Goal: Task Accomplishment & Management: Complete application form

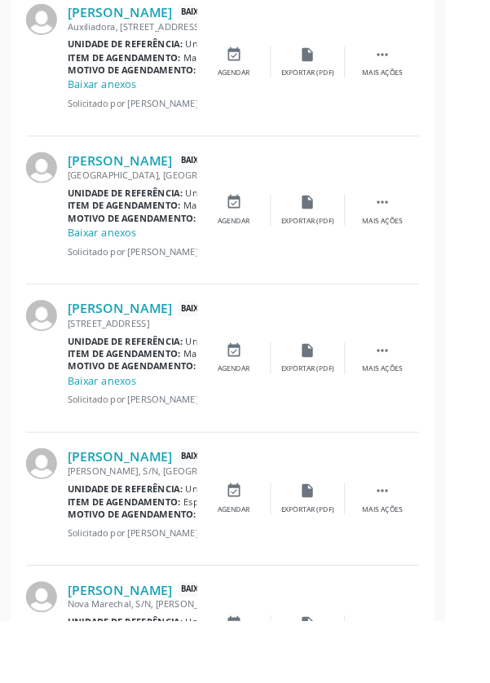
scroll to position [1329, 0]
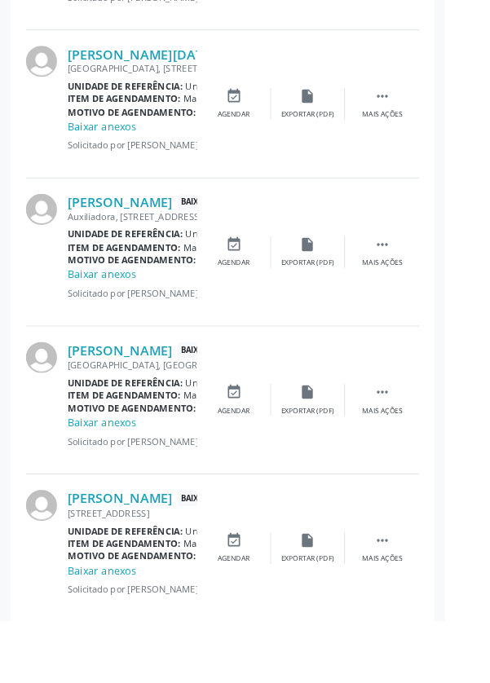
scroll to position [0, 0]
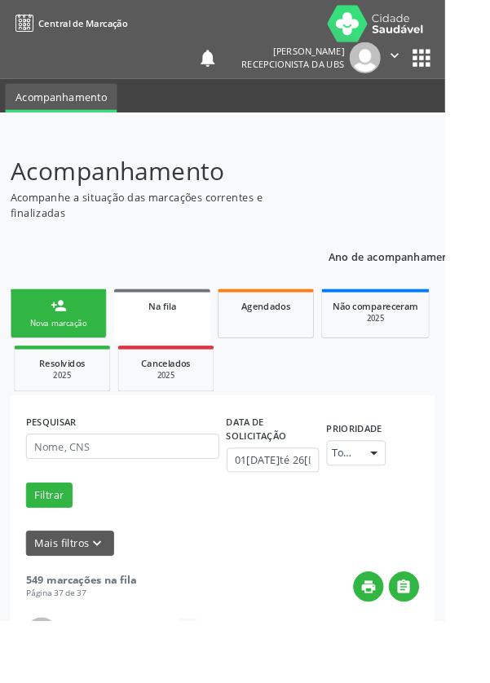
click at [77, 351] on div "Nova marcação" at bounding box center [65, 356] width 82 height 12
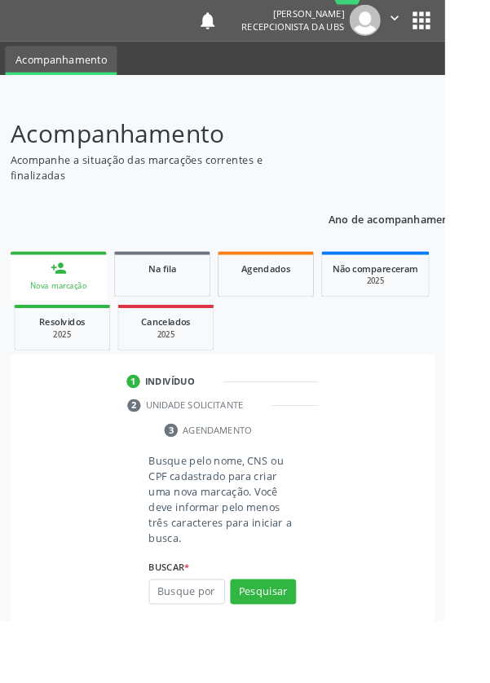
scroll to position [42, 0]
click at [219, 646] on input "text" at bounding box center [206, 652] width 84 height 28
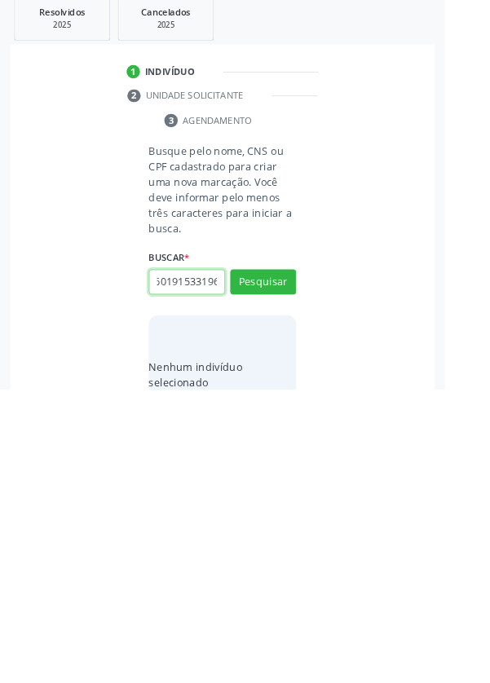
scroll to position [0, 29]
type input "700601915331969"
click at [305, 563] on button "Pesquisar" at bounding box center [290, 565] width 73 height 28
type input "700601915331969"
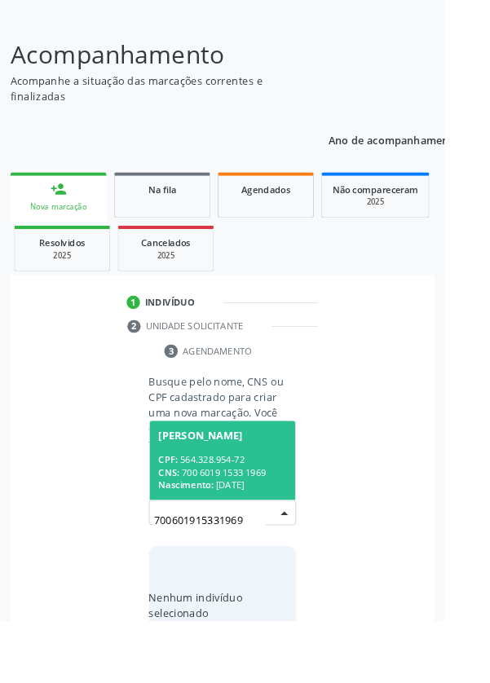
scroll to position [128, 0]
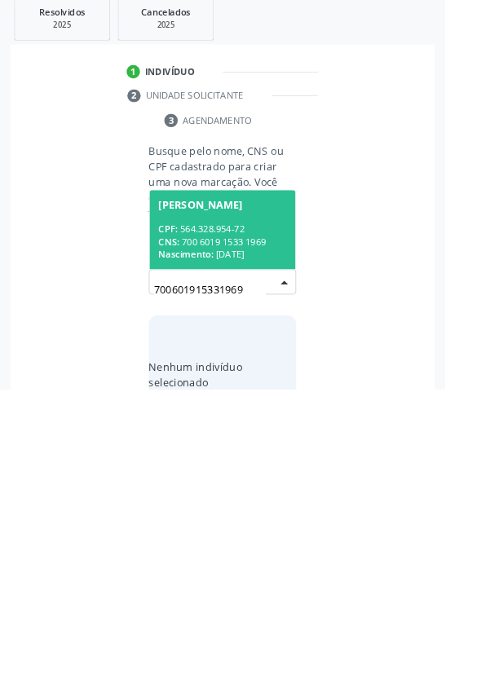
click at [235, 529] on span "Nascimento:" at bounding box center [204, 535] width 60 height 14
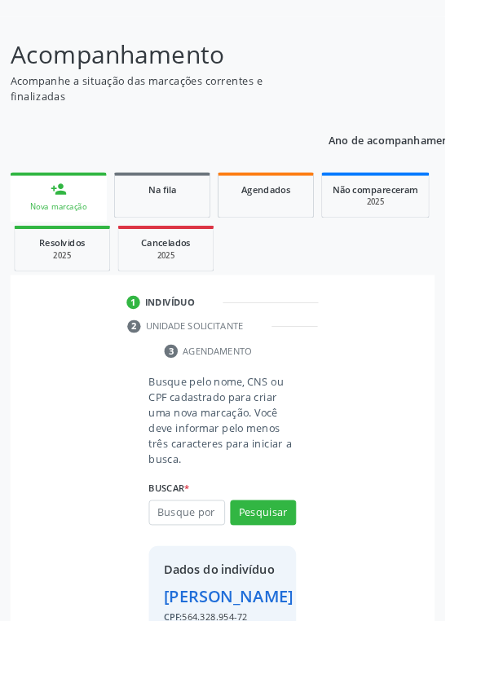
scroll to position [94, 0]
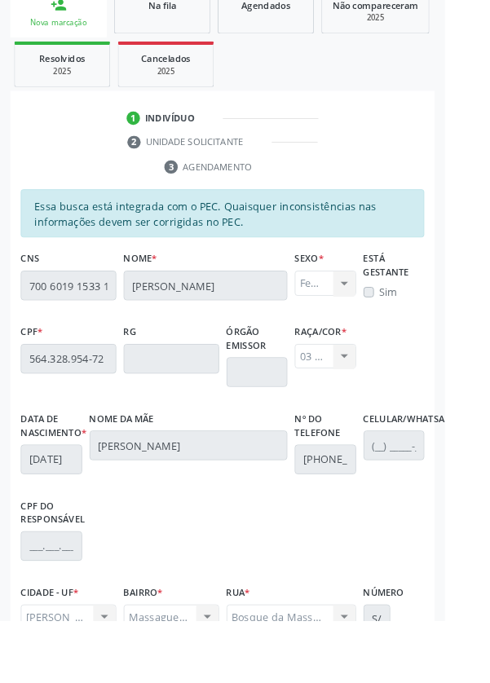
scroll to position [387, 0]
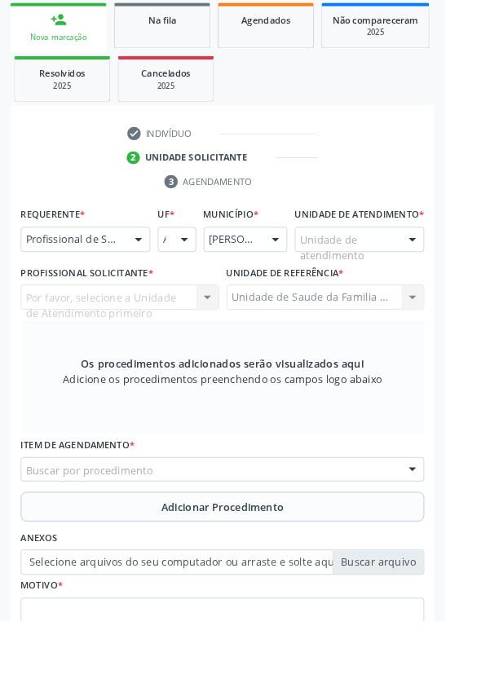
click at [452, 271] on div at bounding box center [454, 264] width 24 height 28
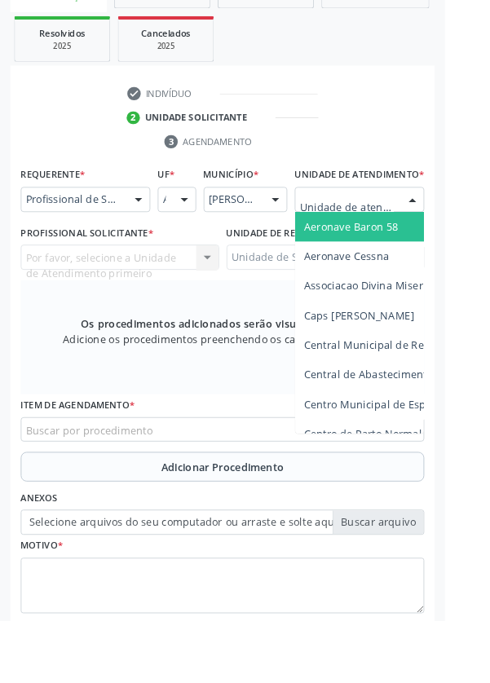
scroll to position [387, 0]
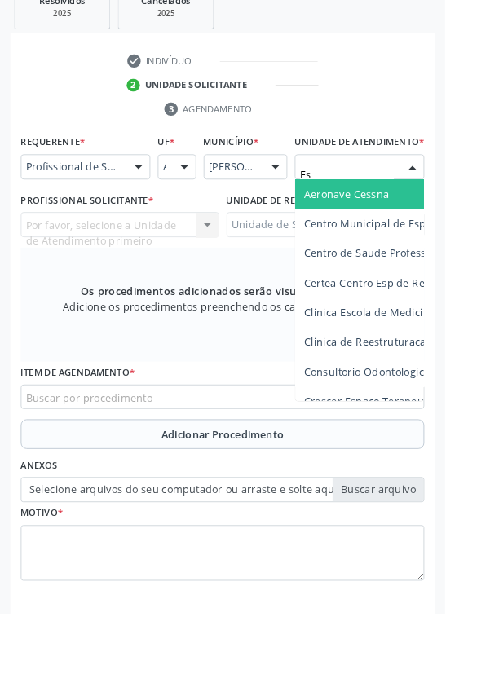
type input "Est"
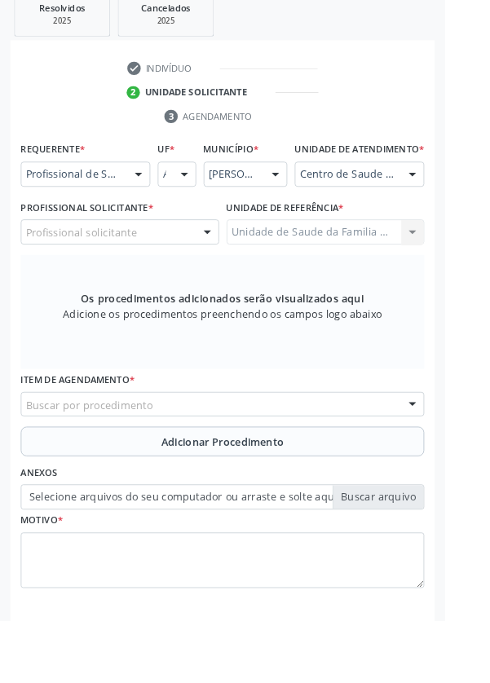
click at [174, 268] on div "Profissional solicitante" at bounding box center [132, 255] width 219 height 28
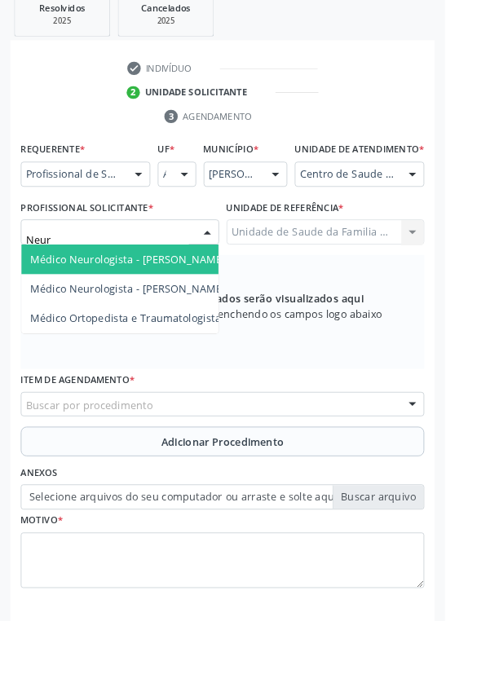
type input "Neuri"
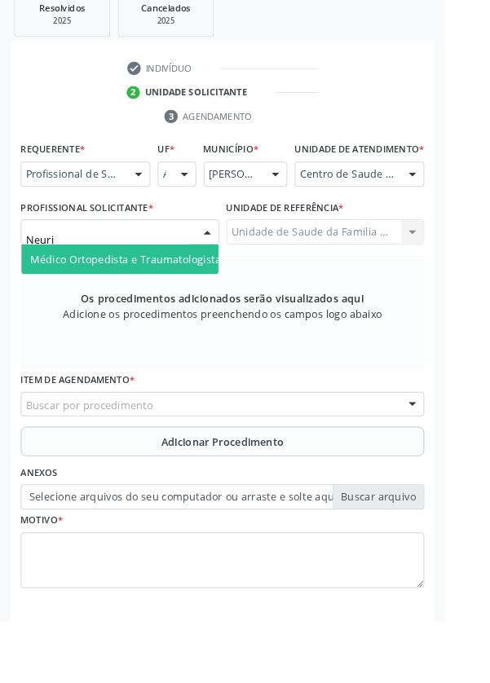
click at [195, 293] on span "Médico Ortopedista e Traumatologista - Neurivan [PERSON_NAME]" at bounding box center [216, 284] width 366 height 15
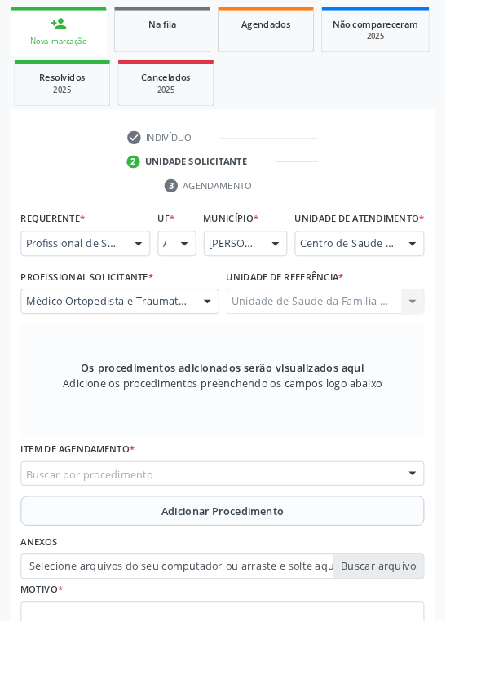
scroll to position [312, 0]
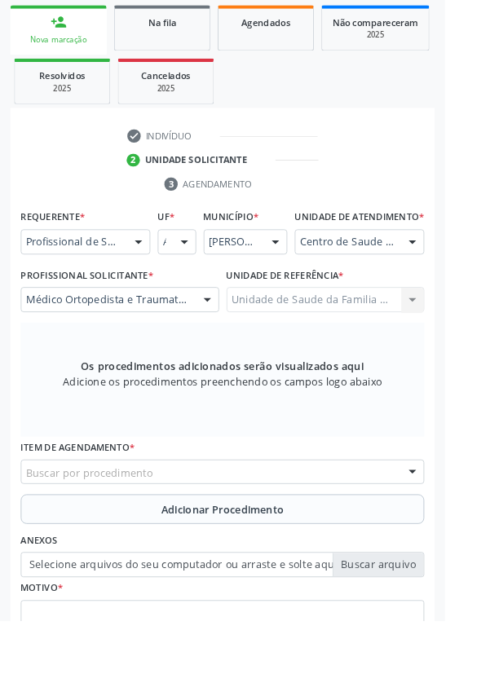
click at [254, 527] on div "Buscar por procedimento" at bounding box center [245, 520] width 444 height 28
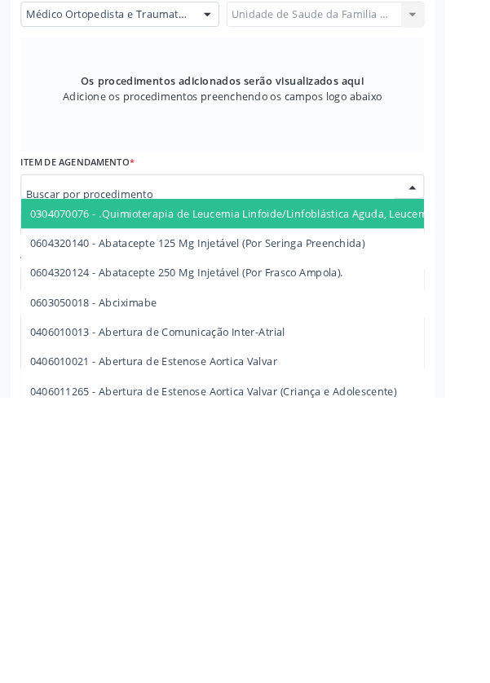
scroll to position [381, 0]
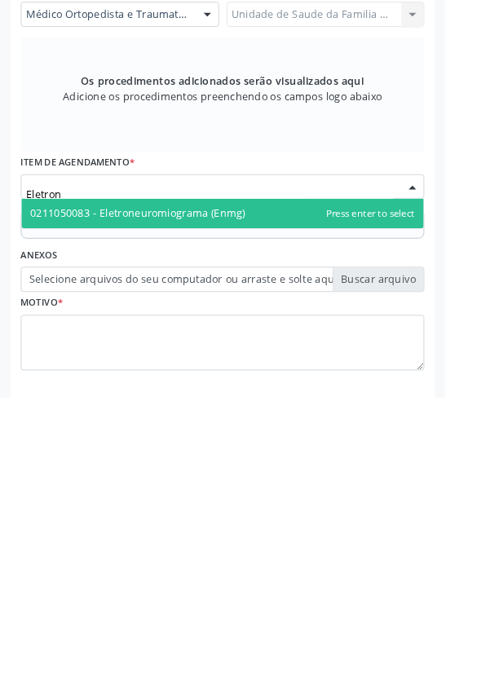
type input "Eletrone"
click at [276, 497] on span "0211050083 - Eletroneuromiograma (Enmg)" at bounding box center [245, 481] width 443 height 33
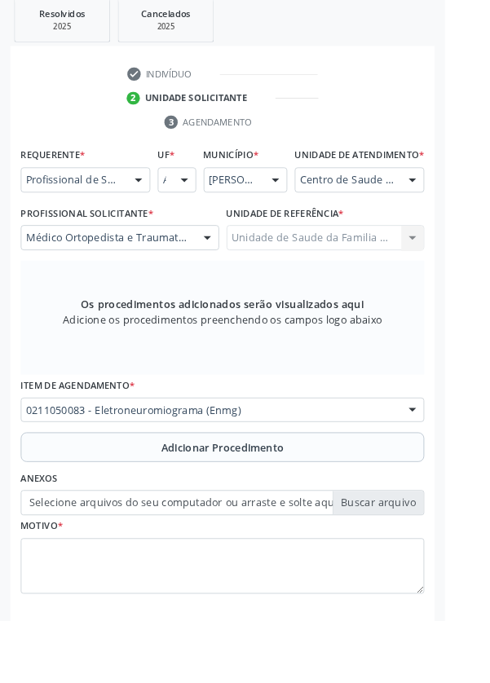
click at [289, 498] on span "Adicionar Procedimento" at bounding box center [245, 492] width 135 height 17
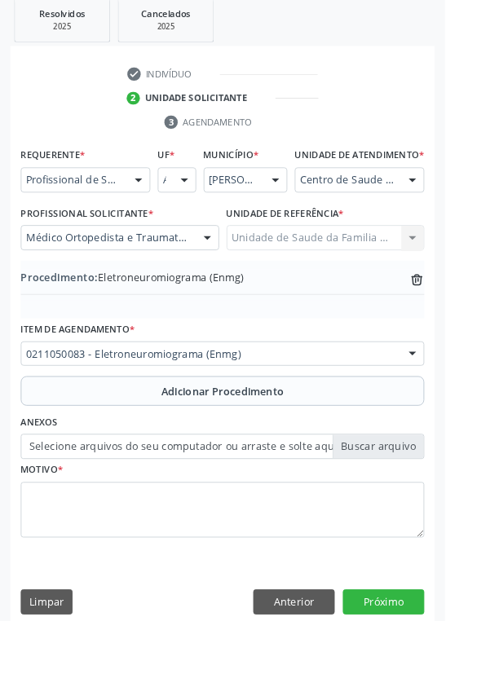
scroll to position [340, 0]
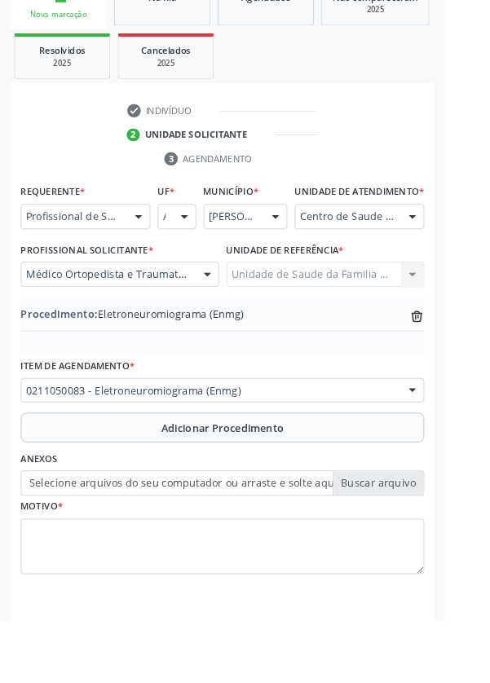
click at [424, 546] on label "Selecione arquivos do seu computador ou arraste e solte aqui" at bounding box center [245, 533] width 444 height 28
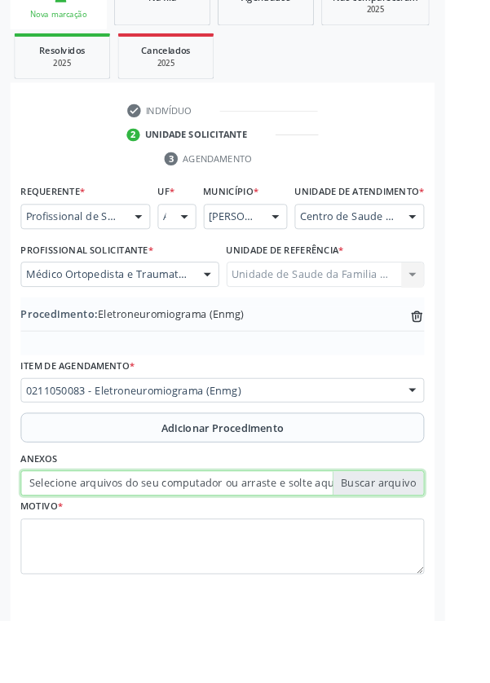
click at [424, 546] on input "Selecione arquivos do seu computador ou arraste e solte aqui" at bounding box center [245, 533] width 444 height 28
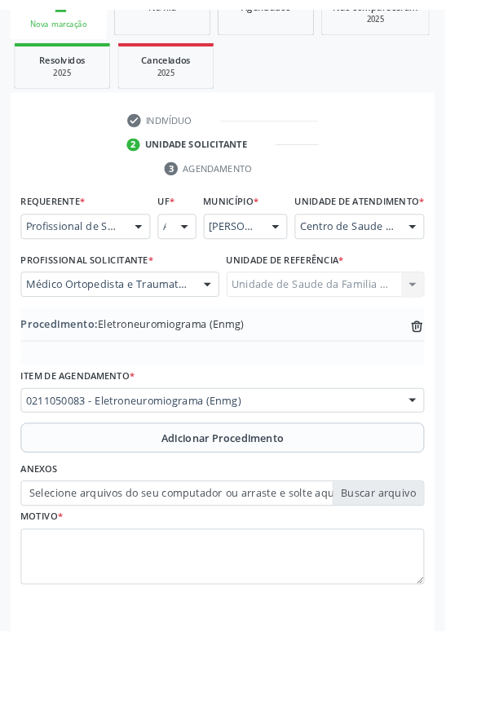
scroll to position [318, 0]
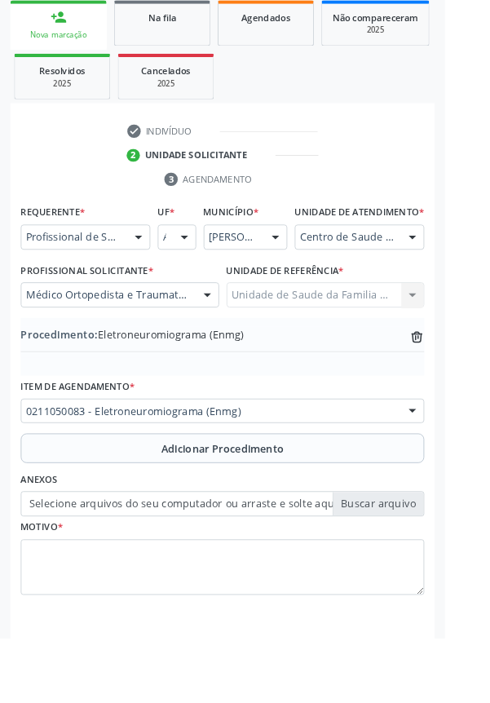
type input "C:\fakepath\17588901120545965695786743427240.jpg"
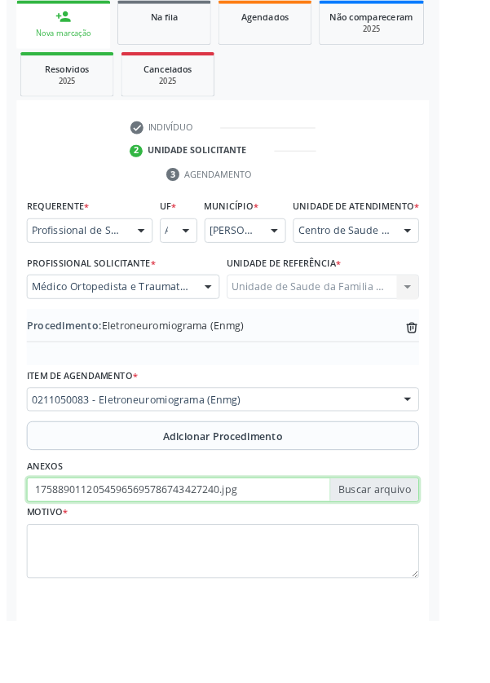
scroll to position [340, 0]
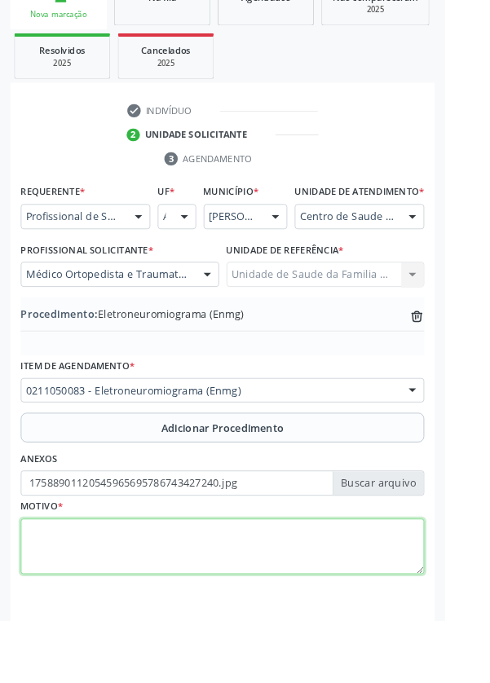
click at [271, 600] on textarea at bounding box center [245, 603] width 444 height 62
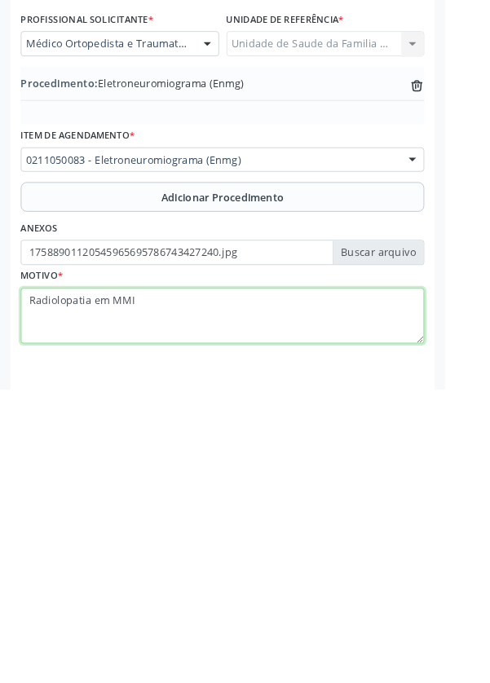
type textarea "Radiolopatia em MMII"
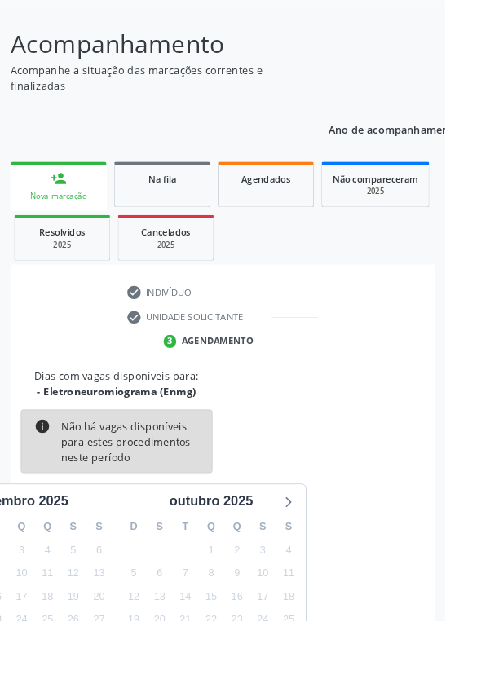
scroll to position [135, 0]
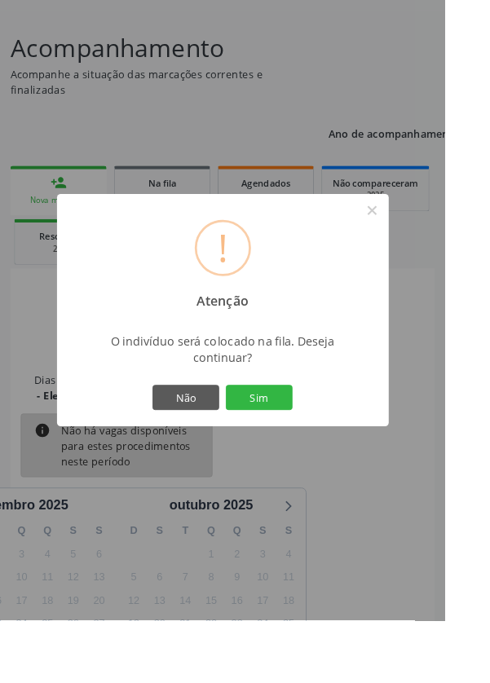
click at [322, 452] on button "Sim" at bounding box center [285, 438] width 73 height 28
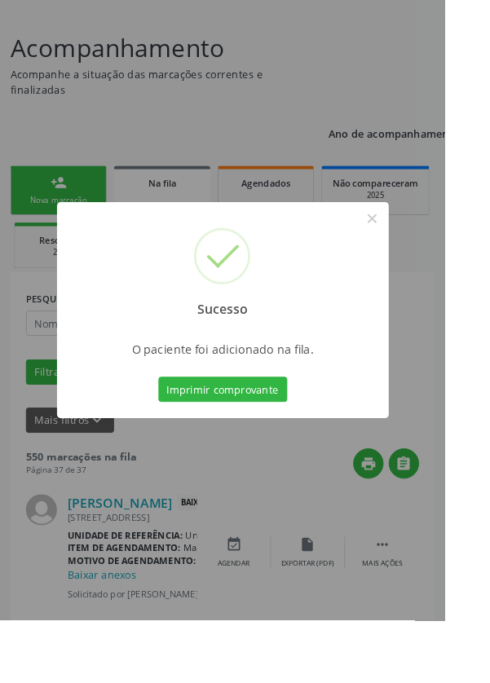
scroll to position [0, 0]
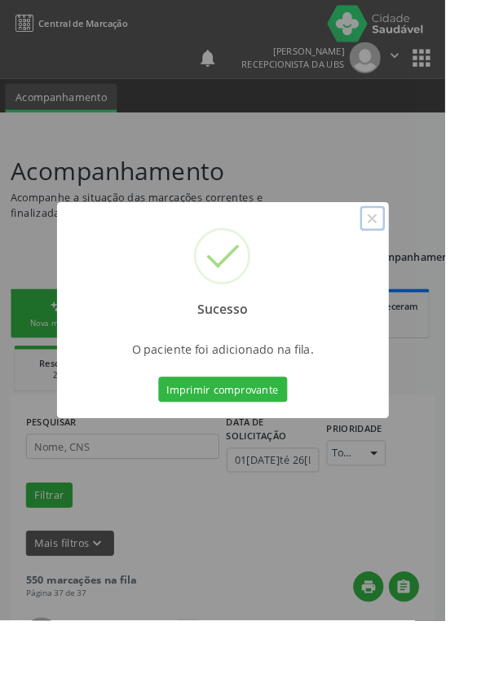
click at [424, 254] on button "×" at bounding box center [410, 241] width 28 height 28
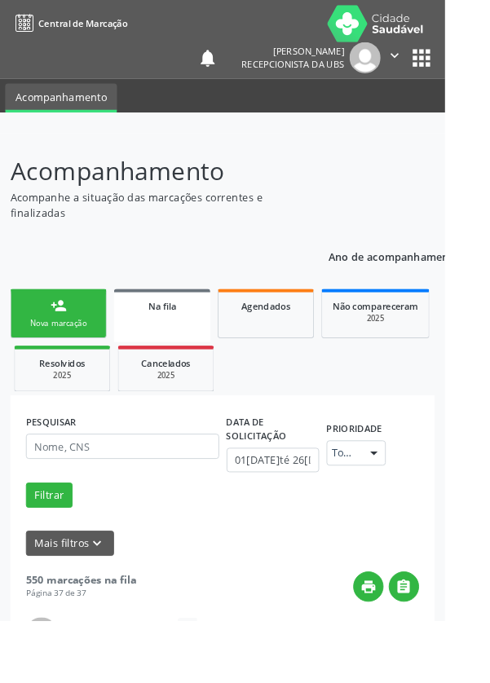
click at [84, 346] on link "person_add Nova marcação" at bounding box center [64, 345] width 106 height 55
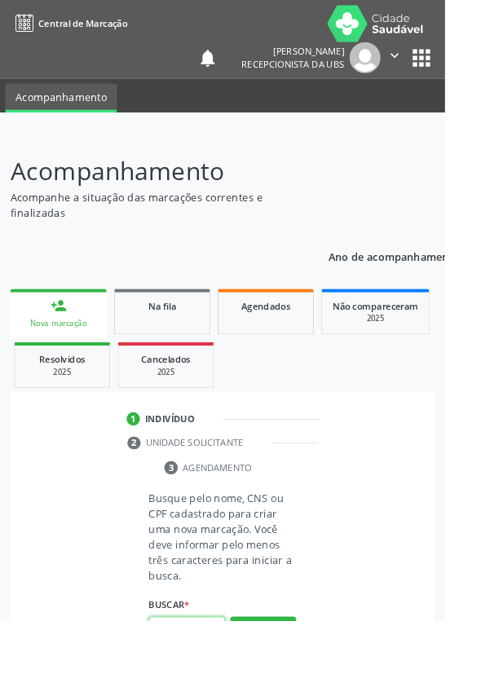
click at [204, 682] on input "text" at bounding box center [206, 693] width 84 height 28
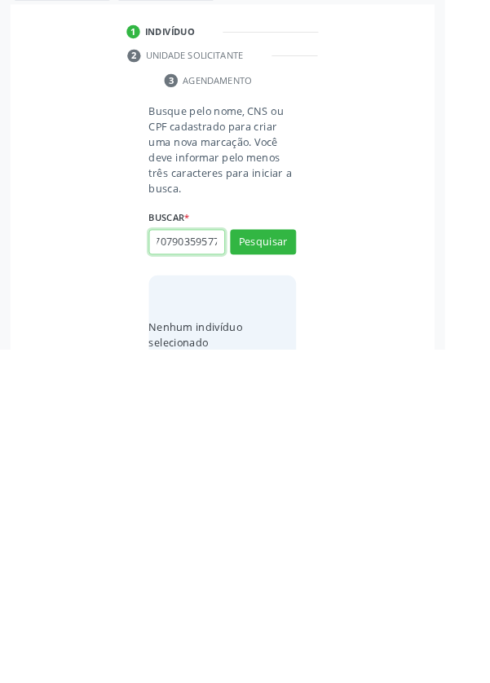
scroll to position [0, 29]
type input "700707903595774"
click at [303, 564] on button "Pesquisar" at bounding box center [290, 565] width 73 height 28
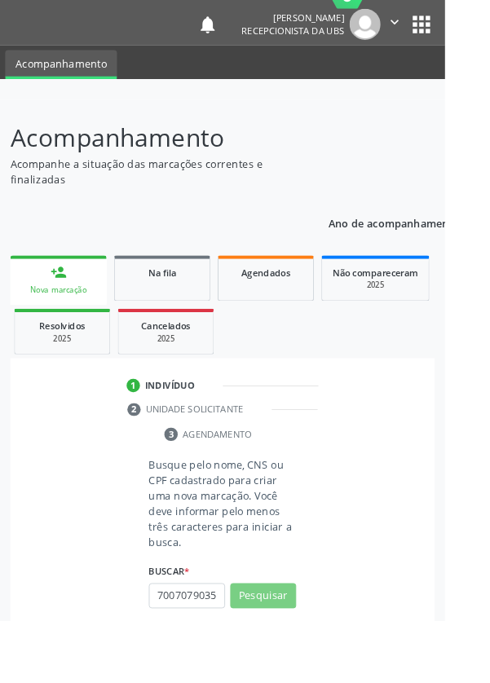
scroll to position [42, 0]
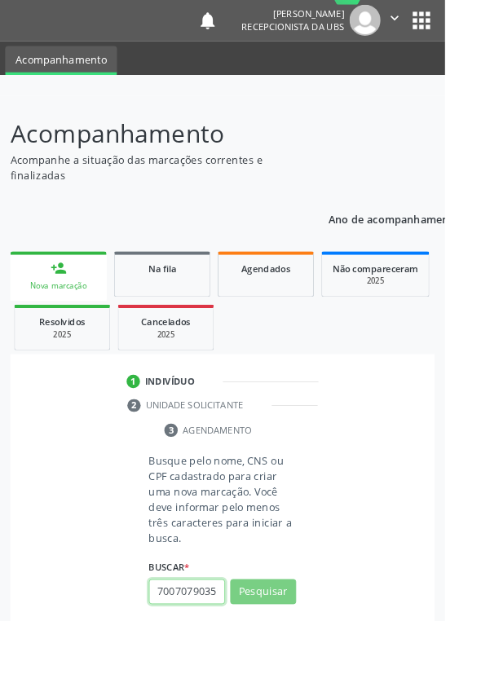
click at [237, 651] on input "700707903595774" at bounding box center [206, 652] width 84 height 28
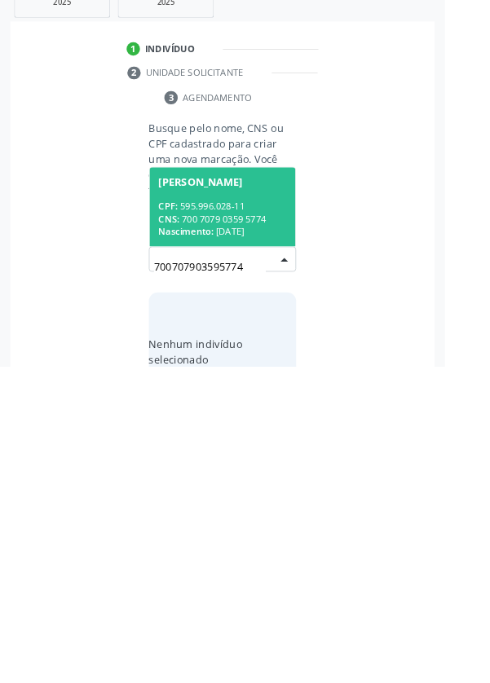
scroll to position [128, 0]
click at [270, 506] on div "CPF: 595.996.028-11" at bounding box center [244, 507] width 141 height 14
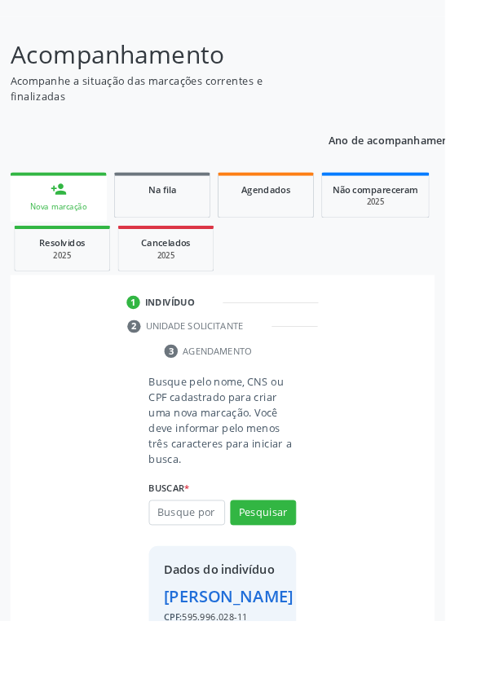
scroll to position [148, 0]
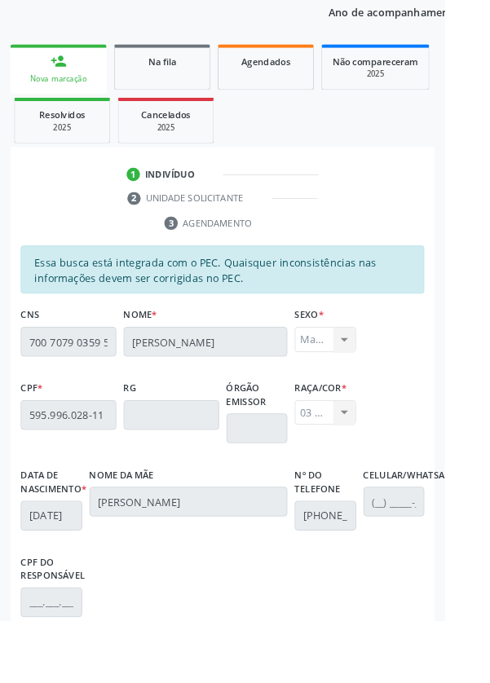
scroll to position [387, 0]
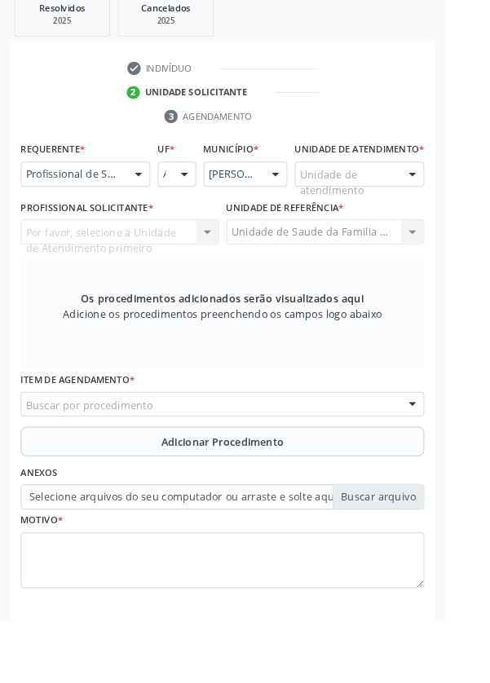
scroll to position [316, 0]
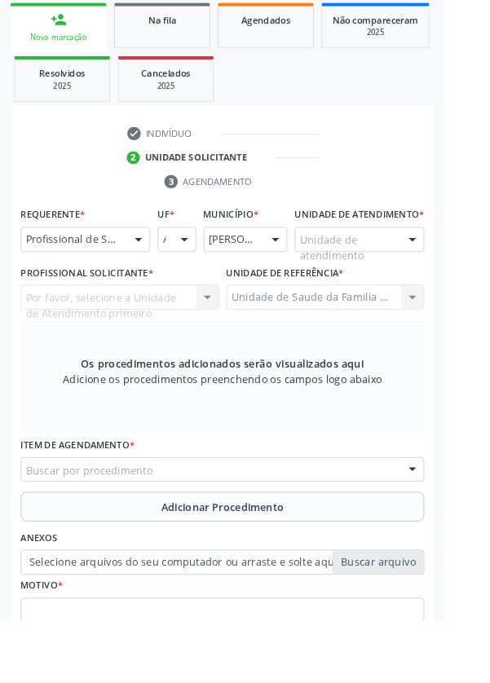
click at [151, 259] on div at bounding box center [152, 264] width 24 height 28
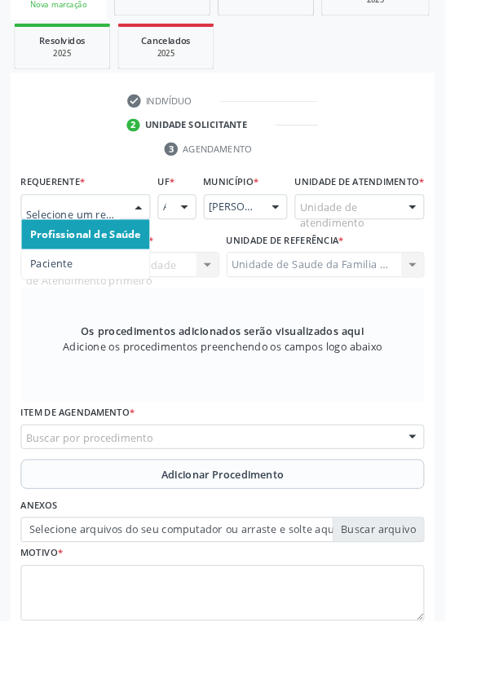
scroll to position [394, 0]
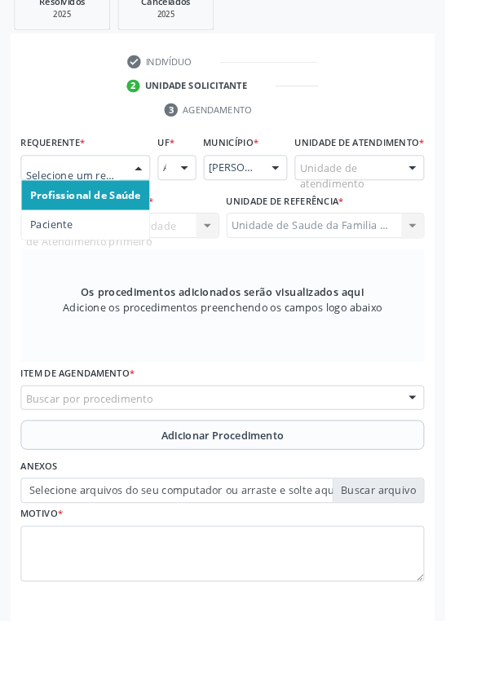
click at [74, 248] on span "Paciente" at bounding box center [56, 247] width 46 height 15
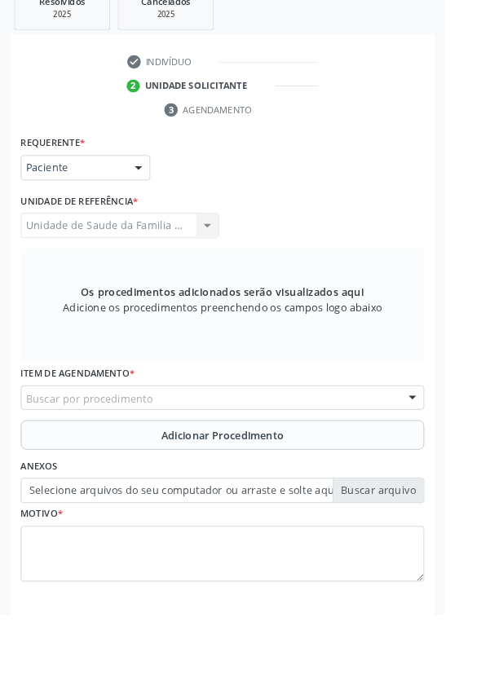
scroll to position [387, 0]
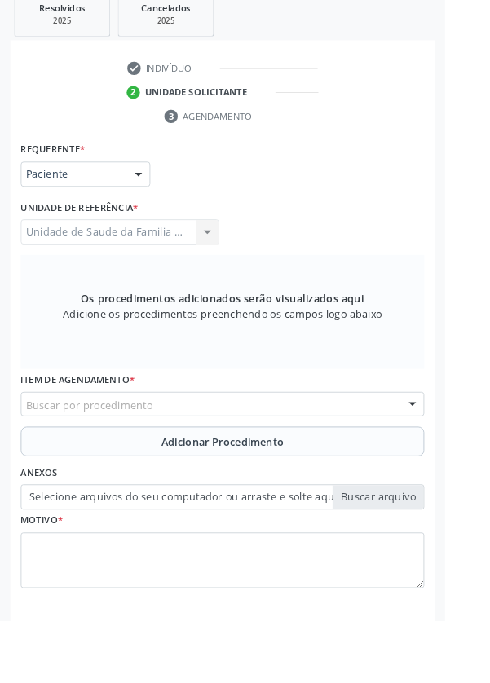
click at [285, 439] on div "Buscar por procedimento" at bounding box center [245, 445] width 444 height 28
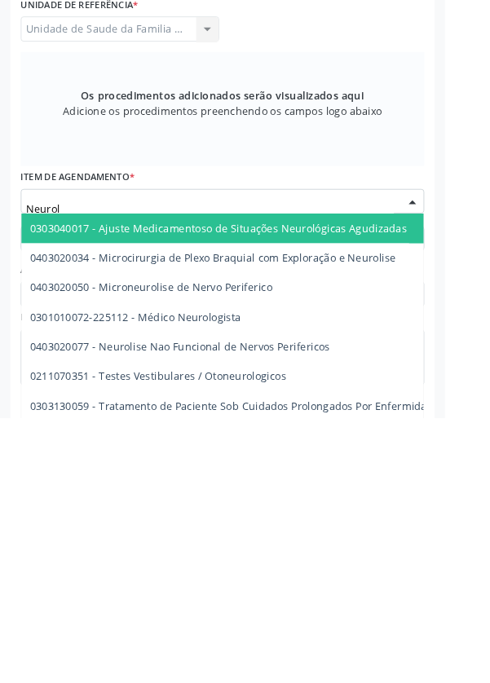
type input "Neurolo"
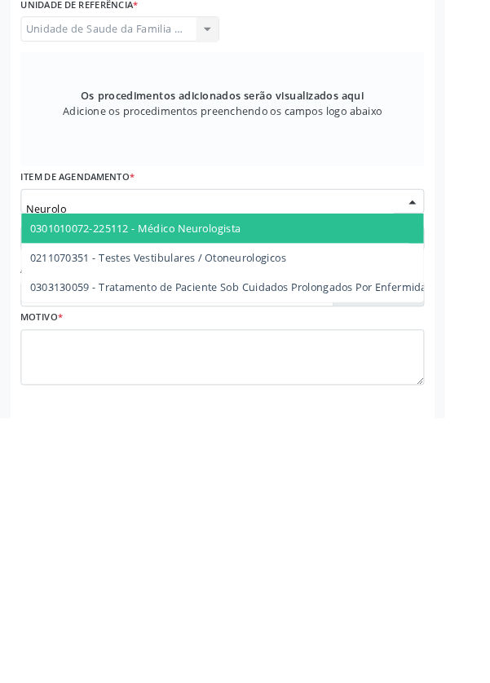
click at [233, 472] on span "0301010072-225112 - Médico Neurologista" at bounding box center [149, 473] width 232 height 15
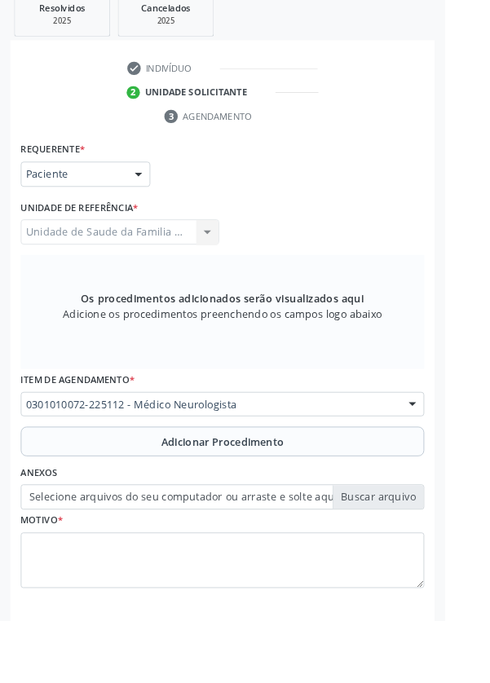
click at [273, 484] on span "Adicionar Procedimento" at bounding box center [245, 486] width 135 height 17
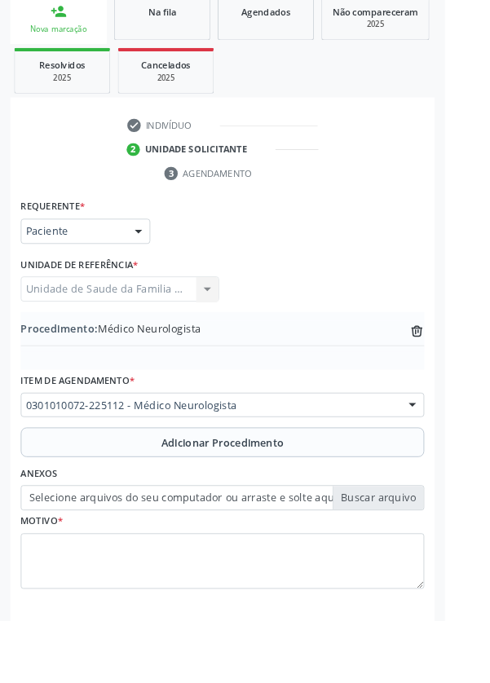
click at [420, 541] on label "Selecione arquivos do seu computador ou arraste e solte aqui" at bounding box center [245, 548] width 444 height 28
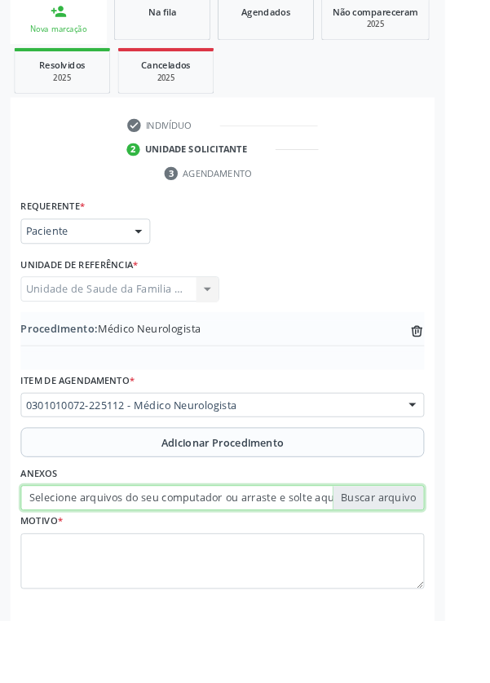
click at [420, 541] on input "Selecione arquivos do seu computador ou arraste e solte aqui" at bounding box center [245, 548] width 444 height 28
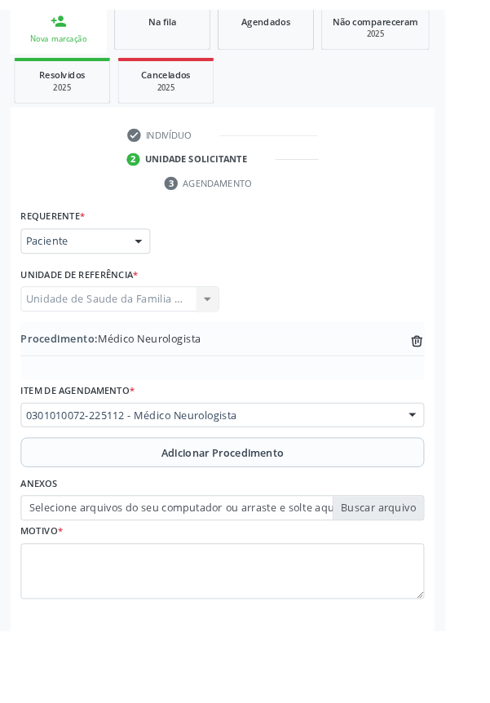
scroll to position [303, 0]
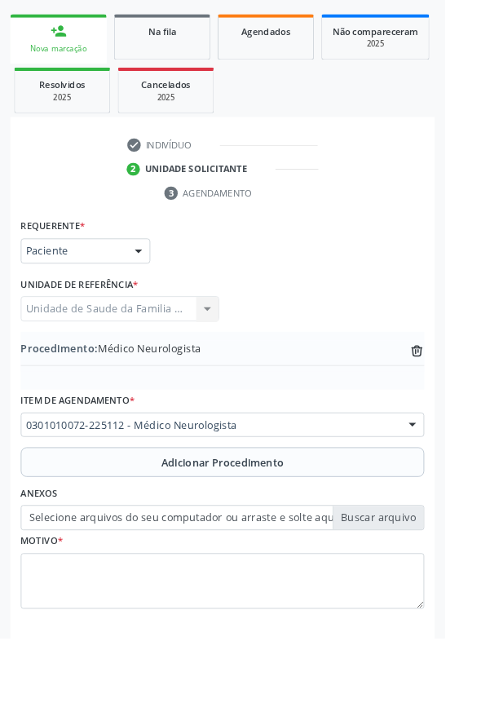
type input "C:\fakepath\17588903723506060519256643966356.jpg"
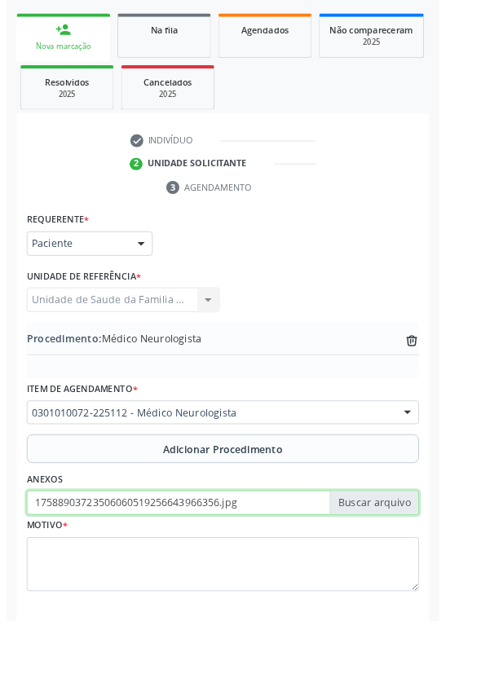
scroll to position [325, 0]
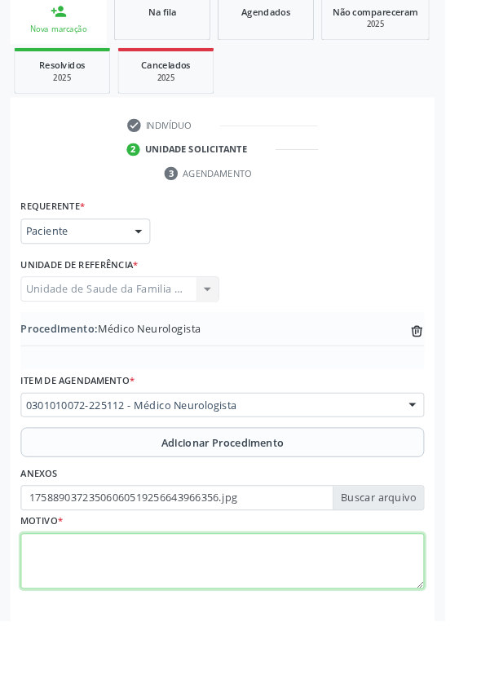
click at [252, 624] on textarea at bounding box center [245, 618] width 444 height 62
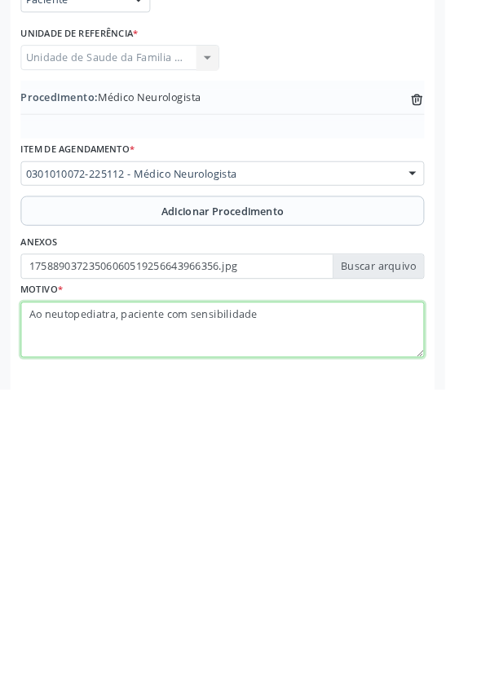
click at [160, 595] on textarea "Ao neutopediatra, paciente com sensibilidade" at bounding box center [245, 618] width 444 height 62
click at [315, 595] on textarea "Ao neutopediatra, paciente com sensibilidade" at bounding box center [245, 618] width 444 height 62
type textarea "Ao neutopediatra, paciente auto agressivo., (TEA ??)"
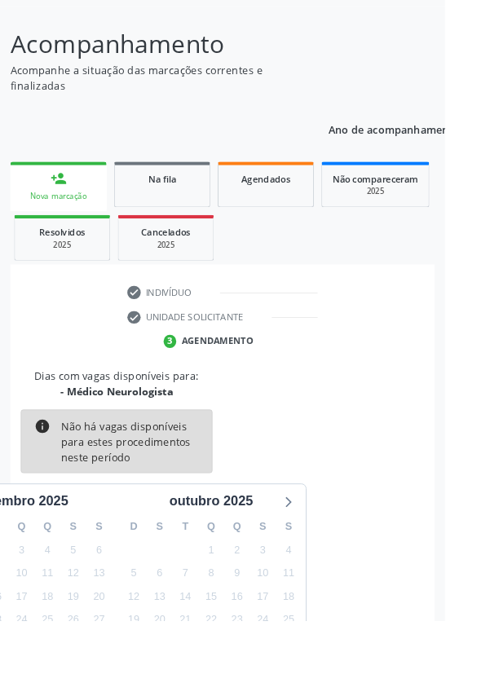
scroll to position [135, 0]
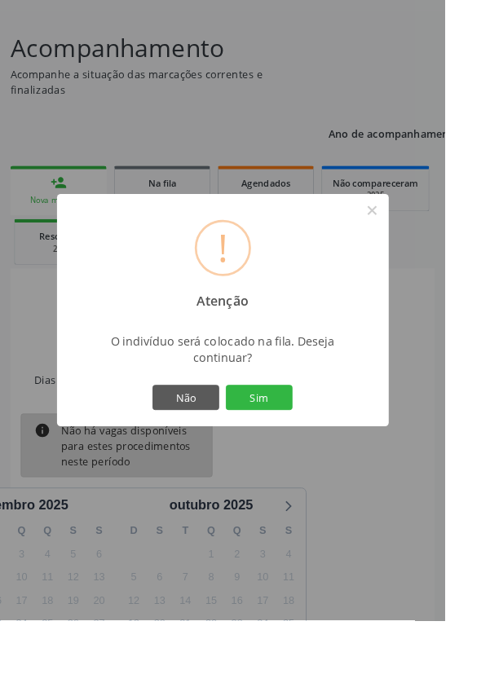
click at [322, 452] on button "Sim" at bounding box center [285, 438] width 73 height 28
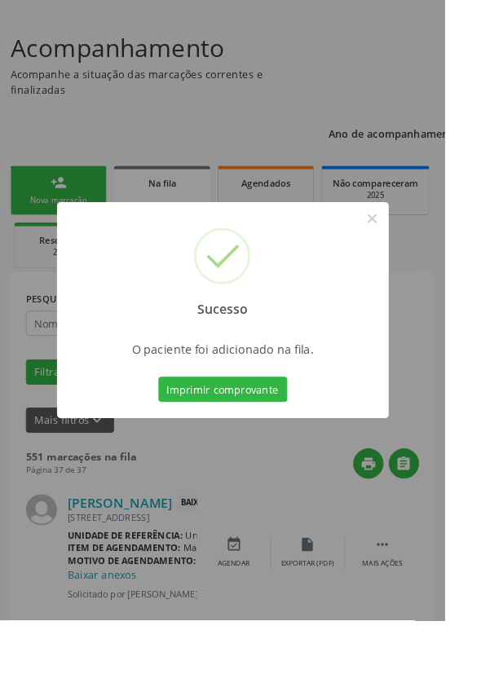
scroll to position [0, 0]
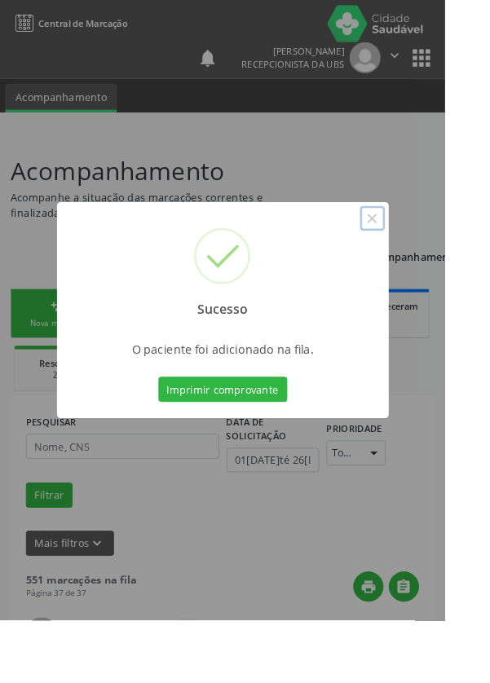
click at [424, 254] on button "×" at bounding box center [410, 241] width 28 height 28
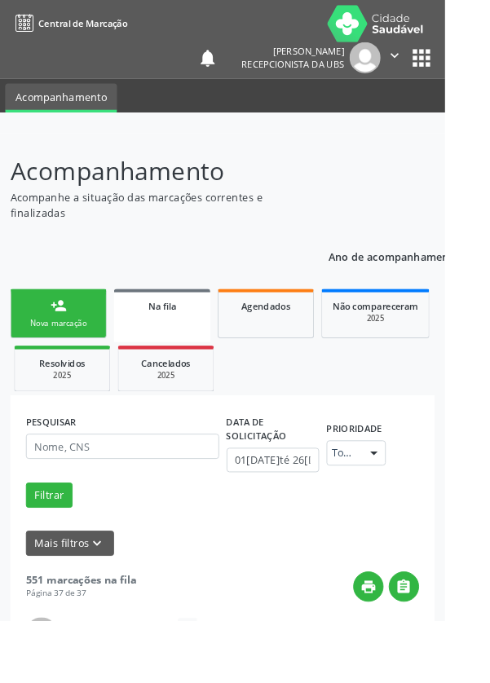
click at [64, 345] on link "person_add Nova marcação" at bounding box center [64, 345] width 106 height 55
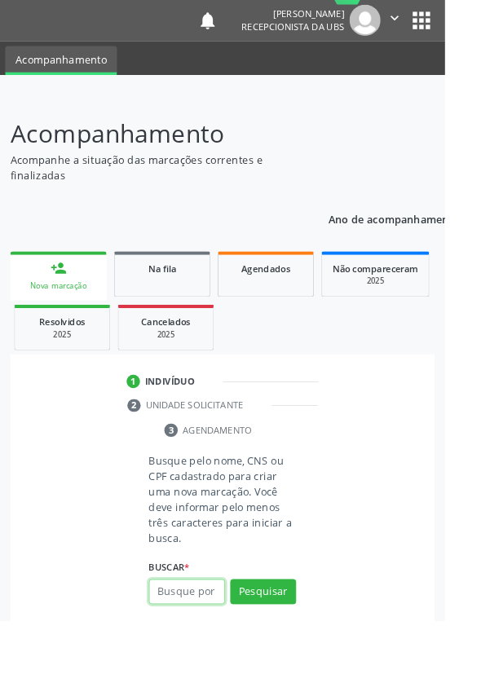
click at [208, 651] on input "text" at bounding box center [206, 652] width 84 height 28
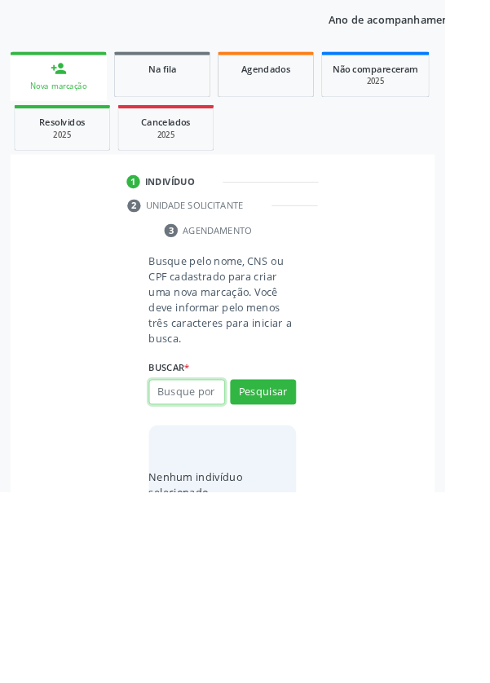
scroll to position [128, 0]
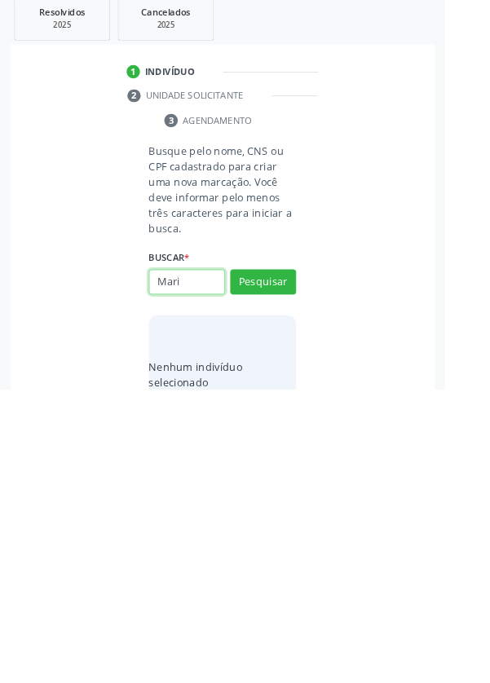
type input "Mar"
click at [223, 568] on input "text" at bounding box center [206, 565] width 84 height 28
click at [215, 567] on input "text" at bounding box center [206, 565] width 84 height 28
type input "706008807790142"
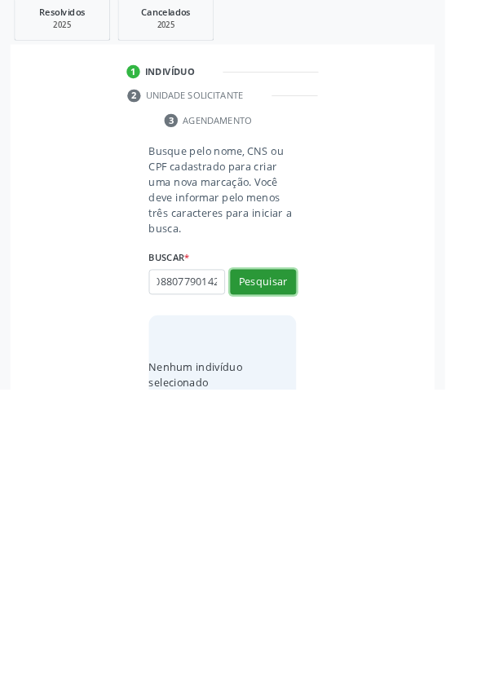
click at [306, 563] on button "Pesquisar" at bounding box center [290, 565] width 73 height 28
type input "706008807790142"
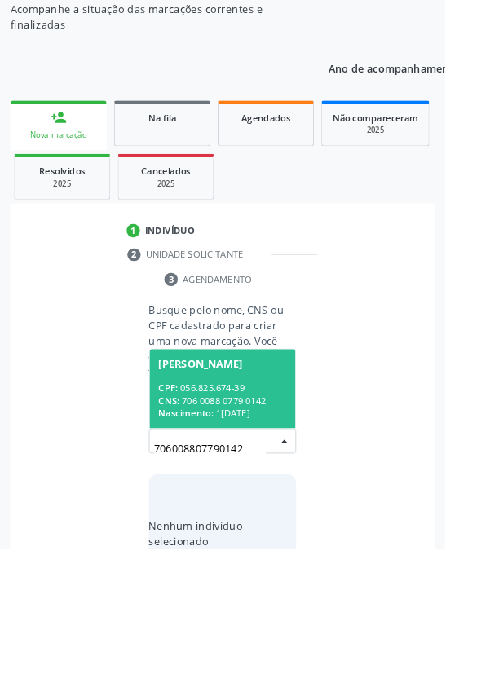
scroll to position [128, 0]
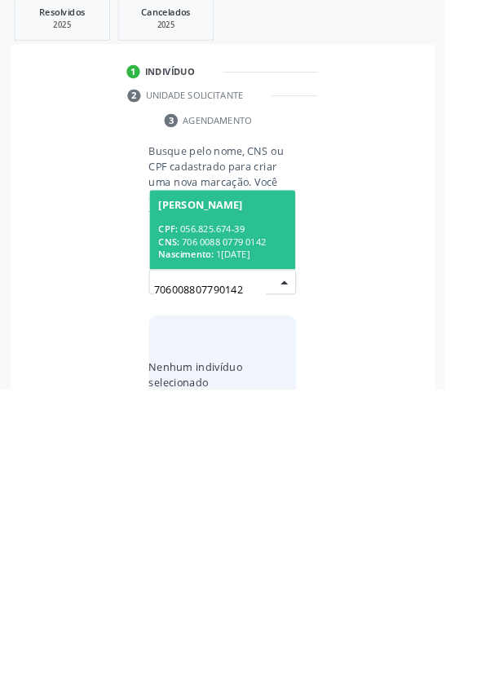
click at [235, 532] on span "Nascimento:" at bounding box center [204, 535] width 60 height 14
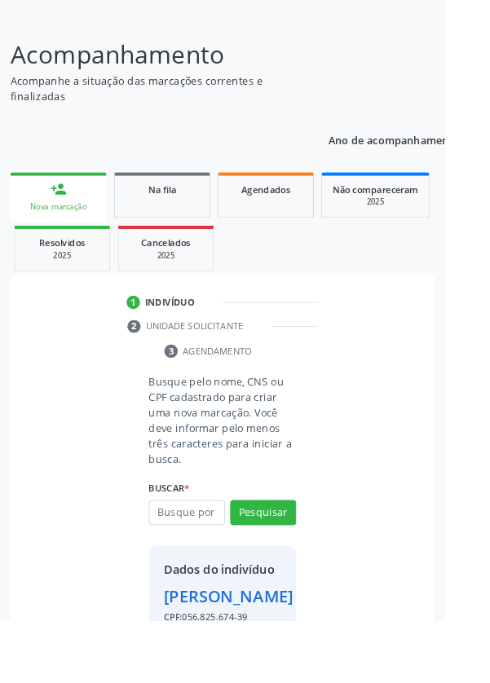
scroll to position [94, 0]
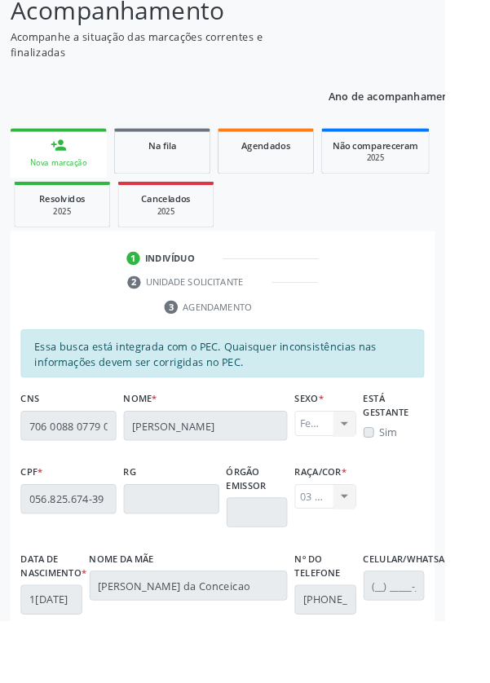
scroll to position [387, 0]
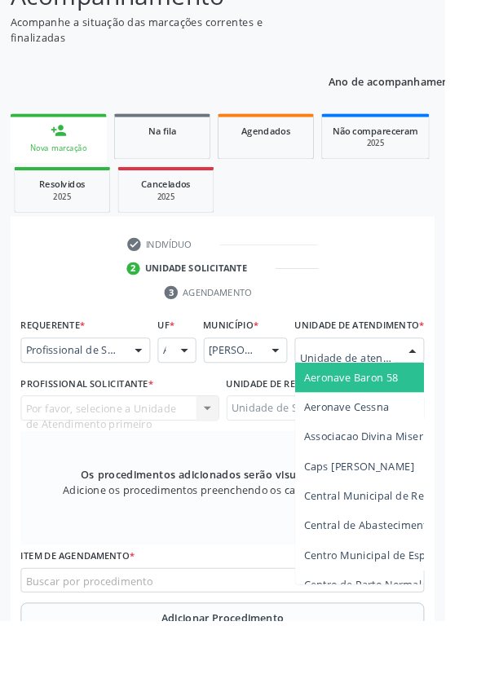
scroll to position [236, 0]
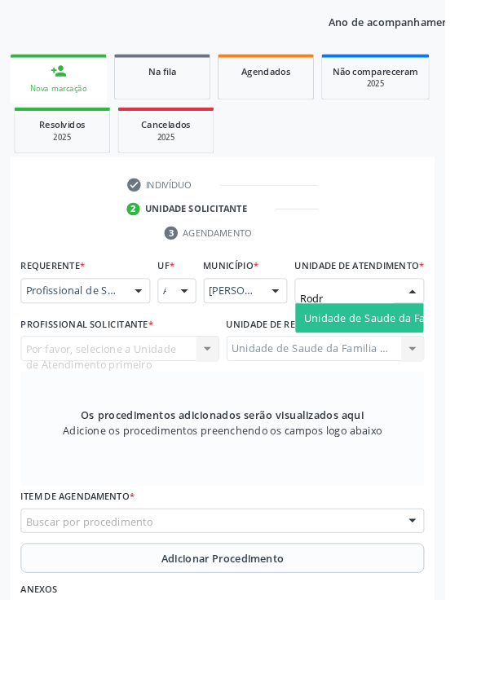
type input "Rodri"
click at [424, 381] on span "Unidade de Saude da Familia Ver [PERSON_NAME]" at bounding box center [473, 372] width 276 height 15
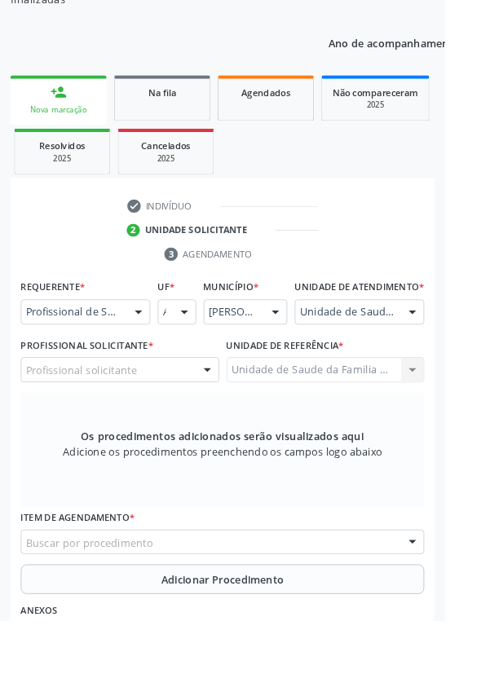
click at [219, 422] on div at bounding box center [228, 408] width 24 height 28
type input "Rod"
click at [450, 358] on div at bounding box center [454, 344] width 24 height 28
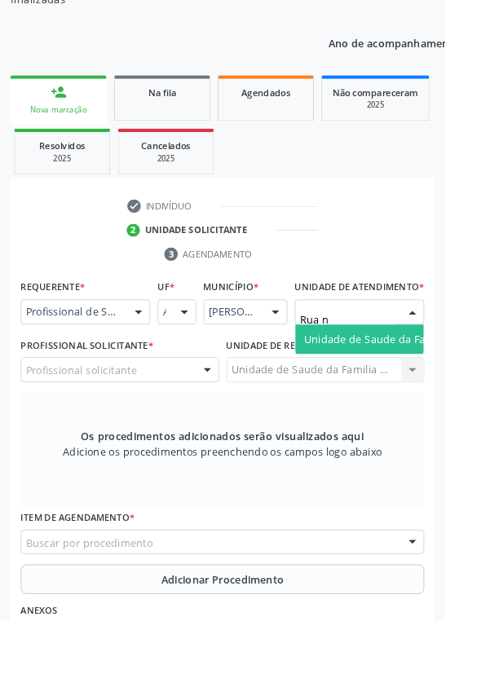
type input "Rua no"
click at [413, 381] on span "Unidade de Saude da Familia Rua [GEOGRAPHIC_DATA]" at bounding box center [486, 372] width 303 height 15
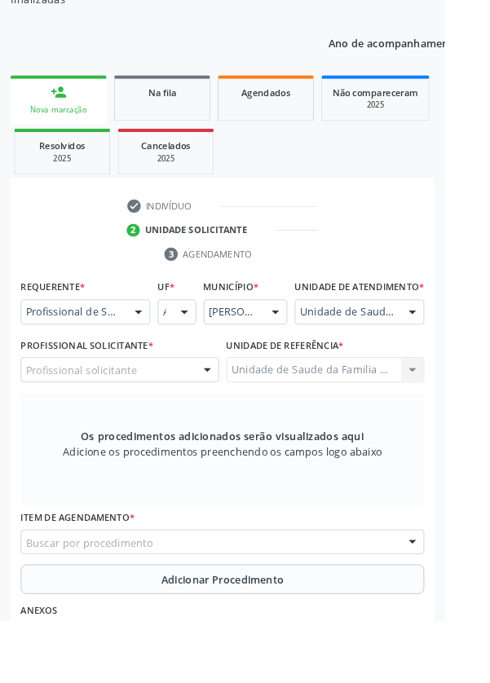
click at [182, 421] on div "Profissional solicitante" at bounding box center [132, 407] width 219 height 28
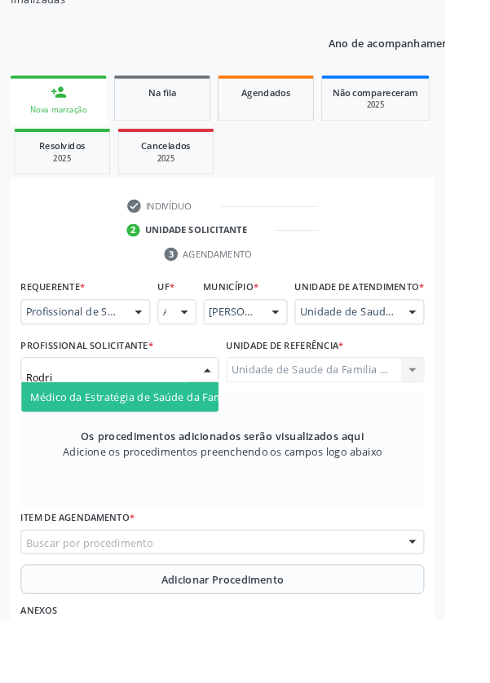
type input "Rodrig"
click at [209, 444] on span "Médico da Estratégia de Saúde da Família - [PERSON_NAME]" at bounding box center [198, 436] width 331 height 15
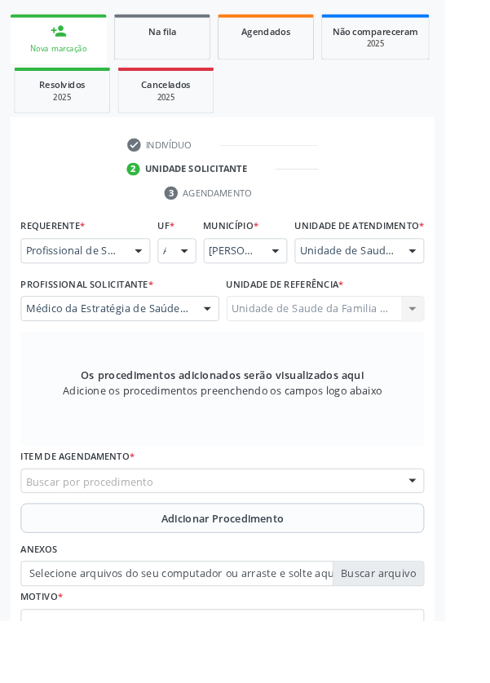
scroll to position [316, 0]
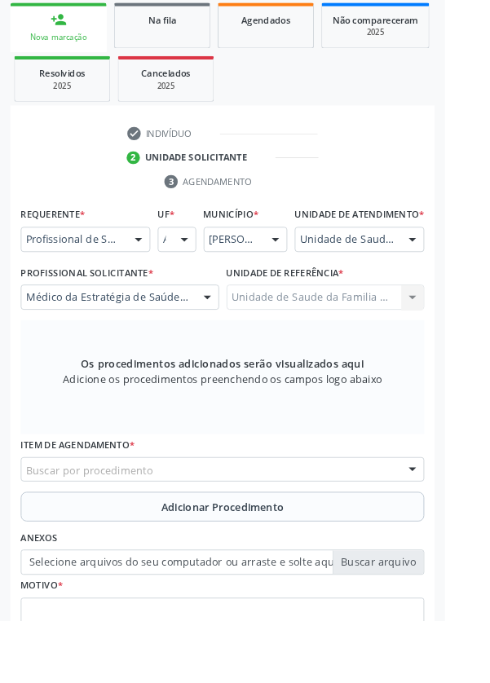
click at [300, 526] on div "Buscar por procedimento" at bounding box center [245, 517] width 444 height 28
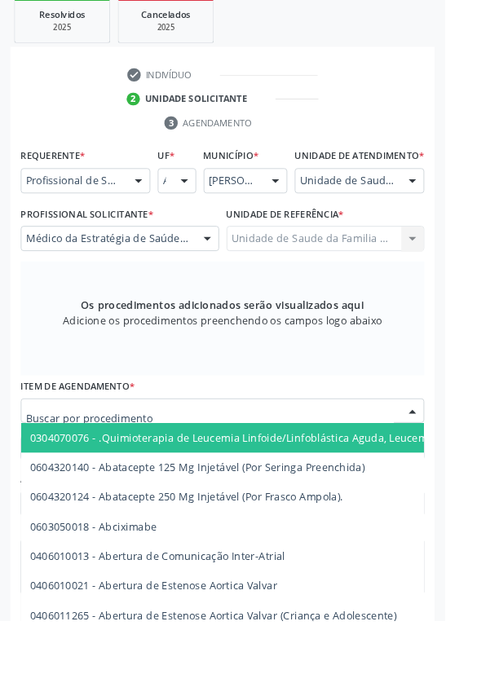
scroll to position [380, 0]
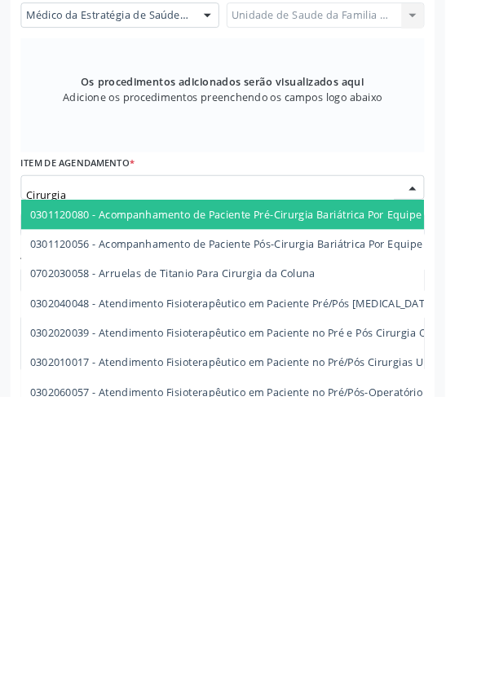
type input "Cirurgi"
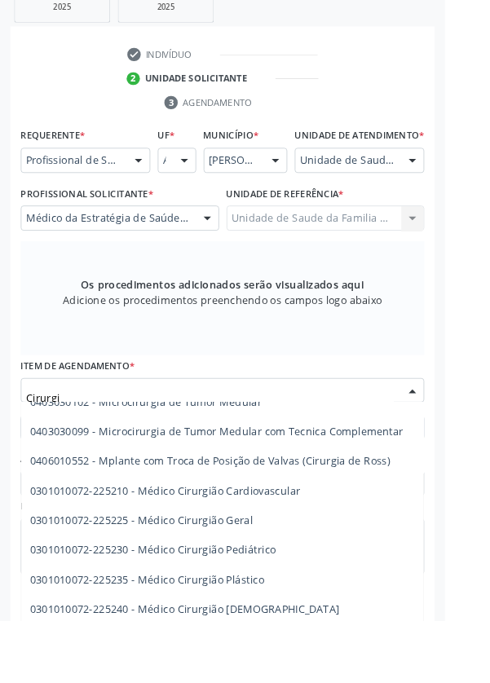
scroll to position [3133, 0]
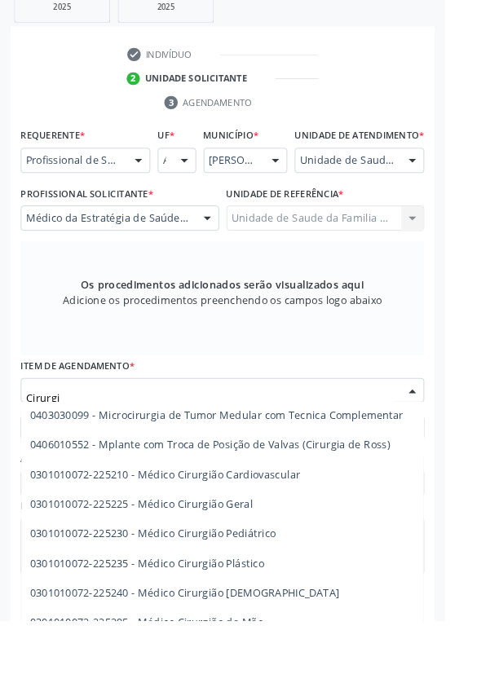
click at [282, 568] on span "0301010072-225225 - Médico Cirurgião Geral" at bounding box center [402, 555] width 756 height 33
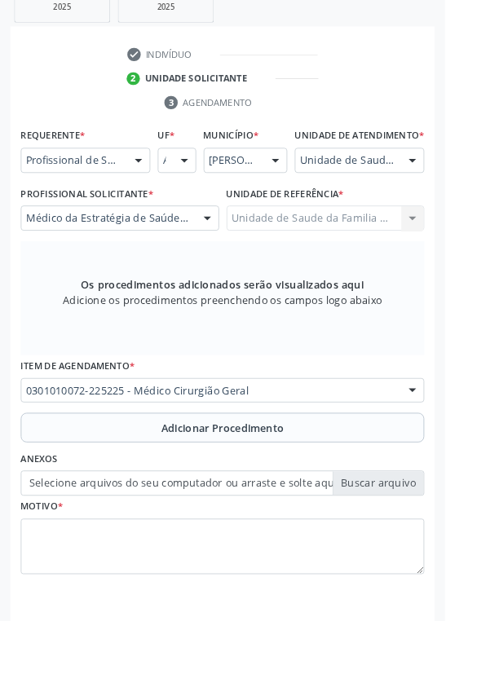
click at [334, 488] on button "Adicionar Procedimento" at bounding box center [245, 471] width 444 height 33
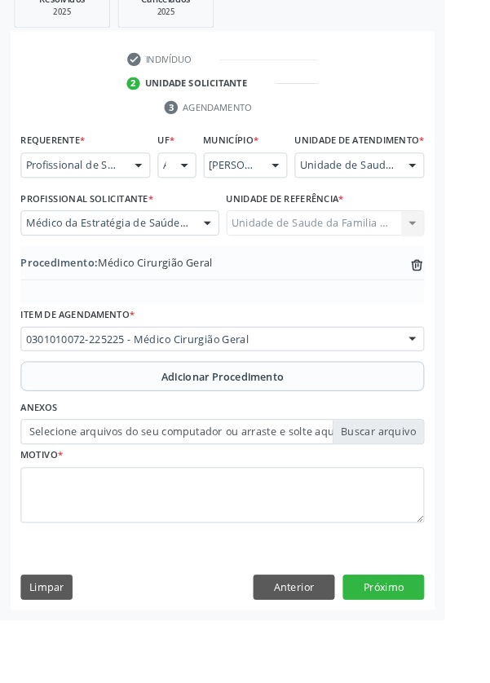
scroll to position [340, 0]
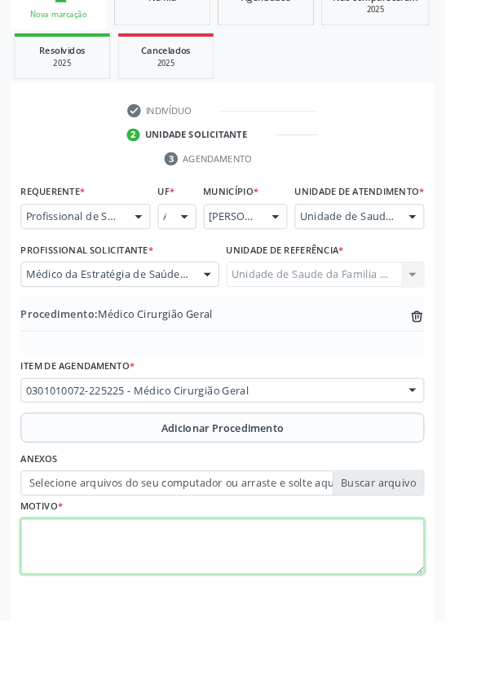
click at [142, 598] on textarea at bounding box center [245, 603] width 444 height 62
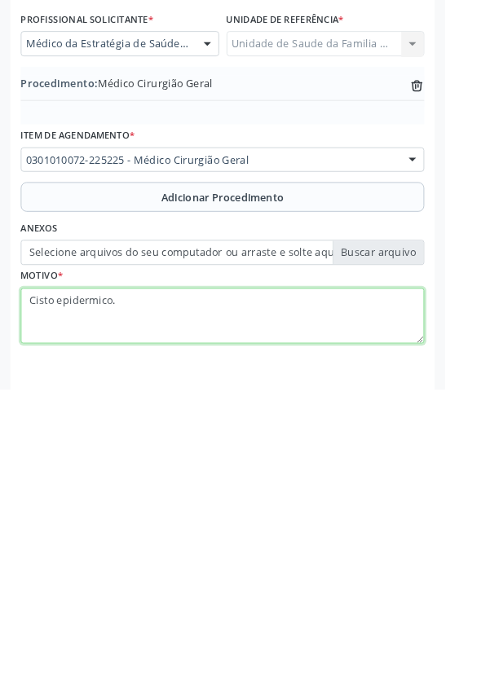
type textarea "Cisto epidermico."
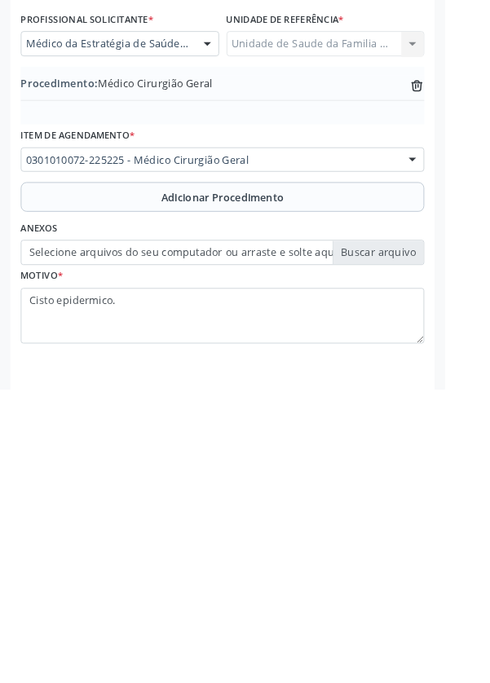
click at [419, 546] on label "Selecione arquivos do seu computador ou arraste e solte aqui" at bounding box center [245, 533] width 444 height 28
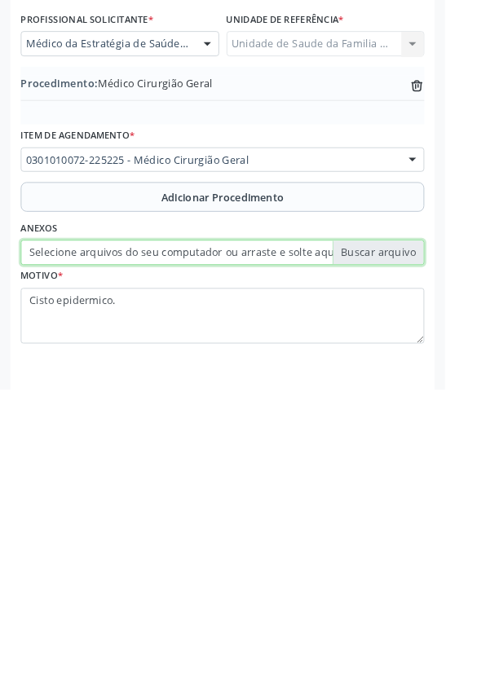
click at [419, 546] on input "Selecione arquivos do seu computador ou arraste e solte aqui" at bounding box center [245, 533] width 444 height 28
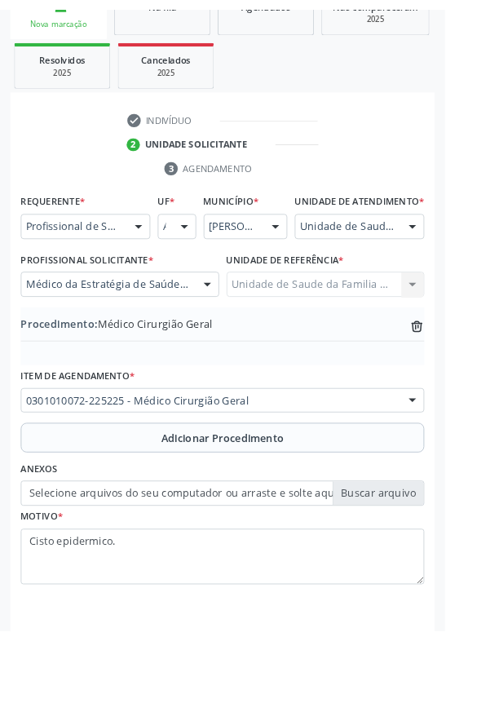
scroll to position [318, 0]
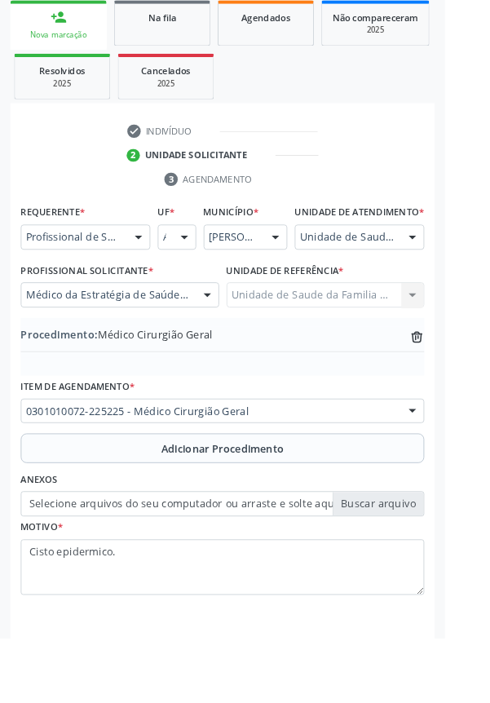
type input "C:\fakepath\17588919174738413702707747733645.jpg"
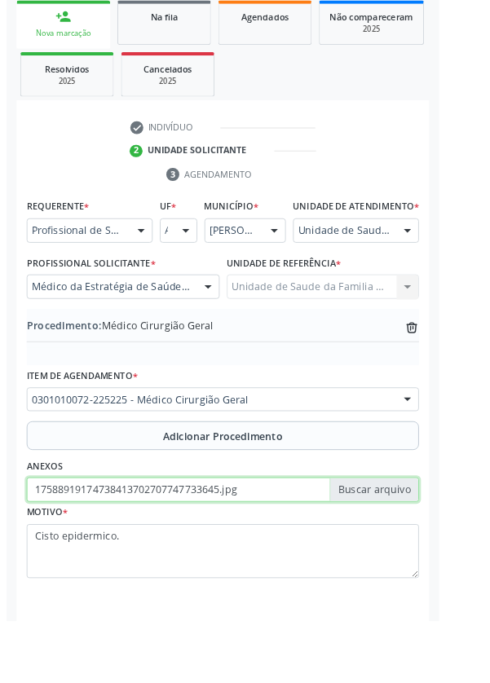
scroll to position [340, 0]
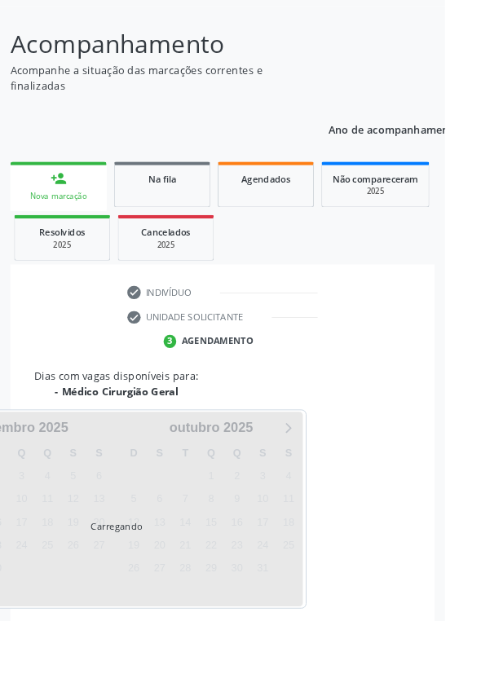
scroll to position [221, 0]
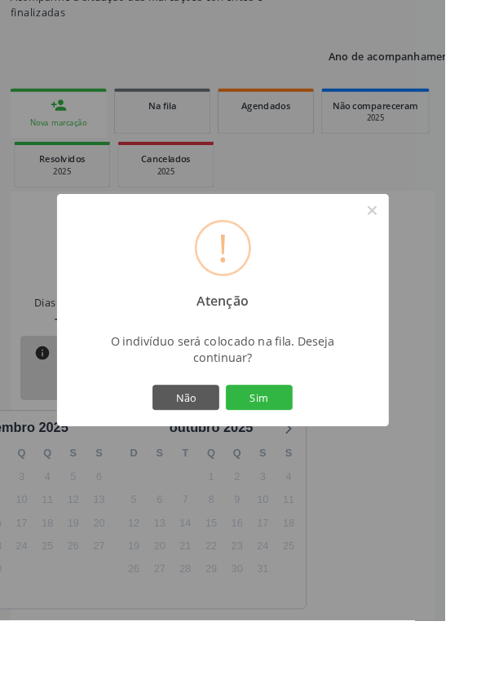
click at [322, 452] on button "Sim" at bounding box center [285, 438] width 73 height 28
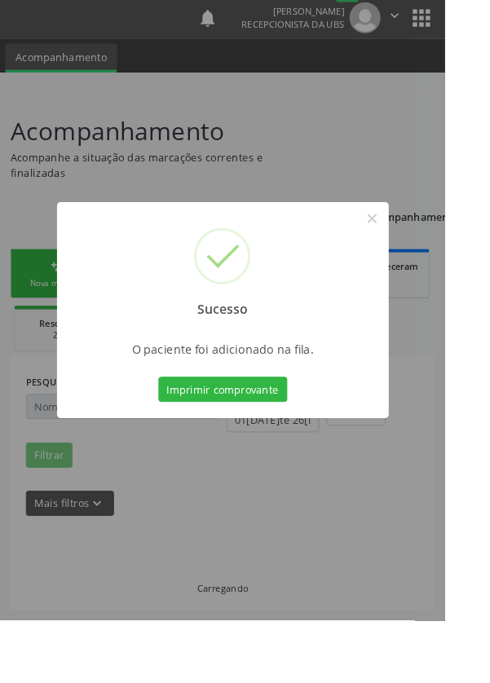
scroll to position [0, 0]
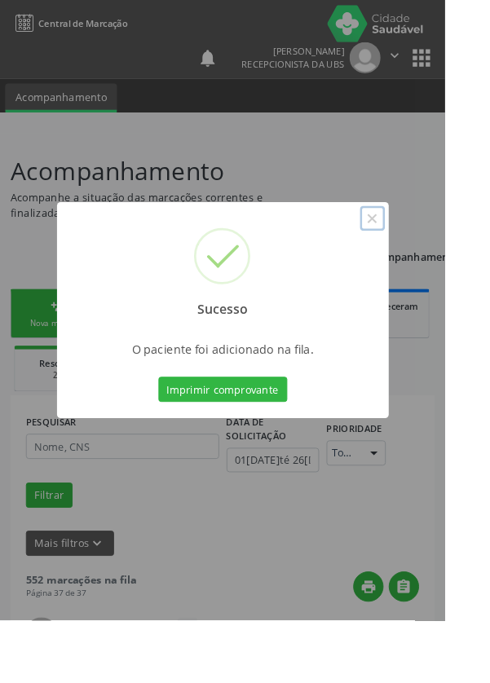
click at [424, 254] on button "×" at bounding box center [410, 241] width 28 height 28
